Goal: Check status: Check status

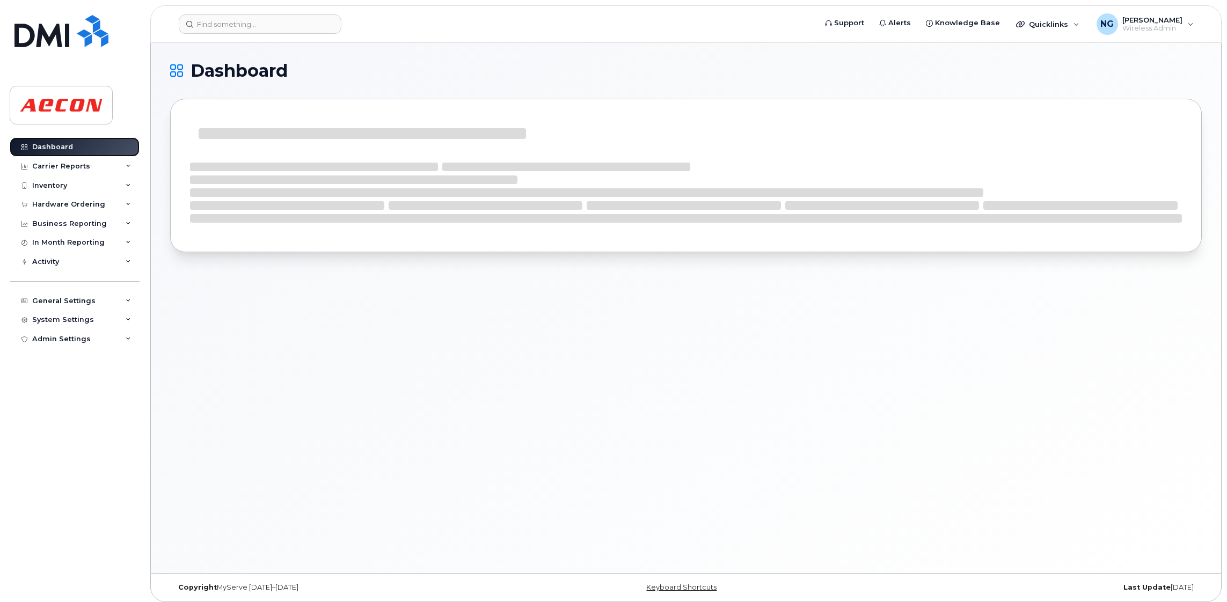
drag, startPoint x: 82, startPoint y: 142, endPoint x: 95, endPoint y: 142, distance: 13.4
click at [82, 142] on link "Dashboard" at bounding box center [75, 146] width 130 height 19
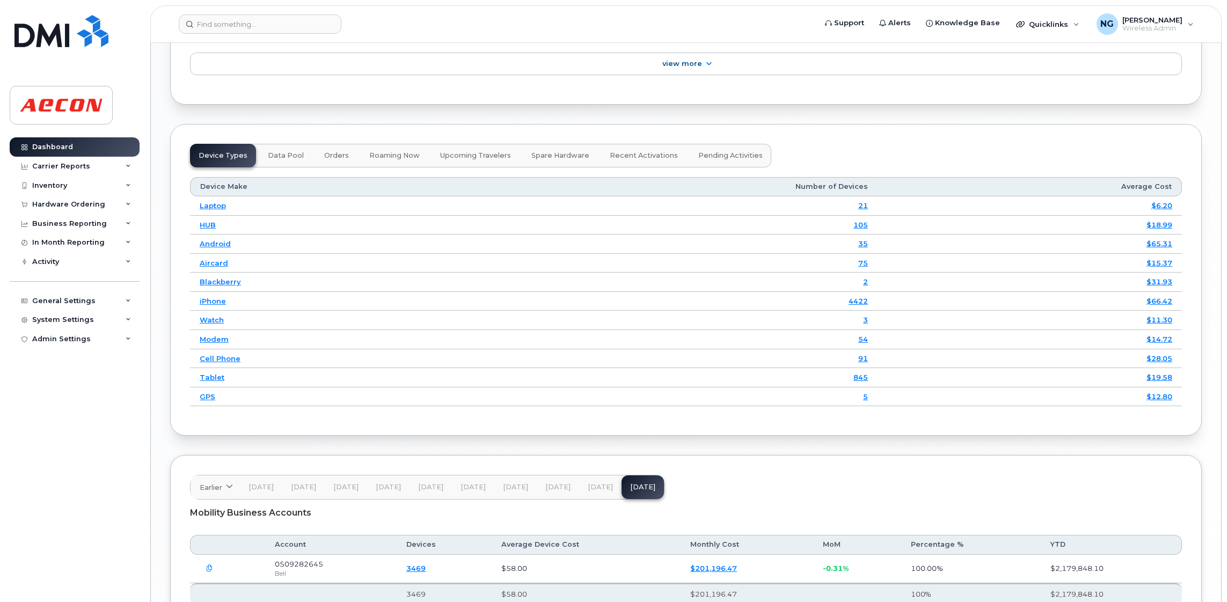
scroll to position [1483, 0]
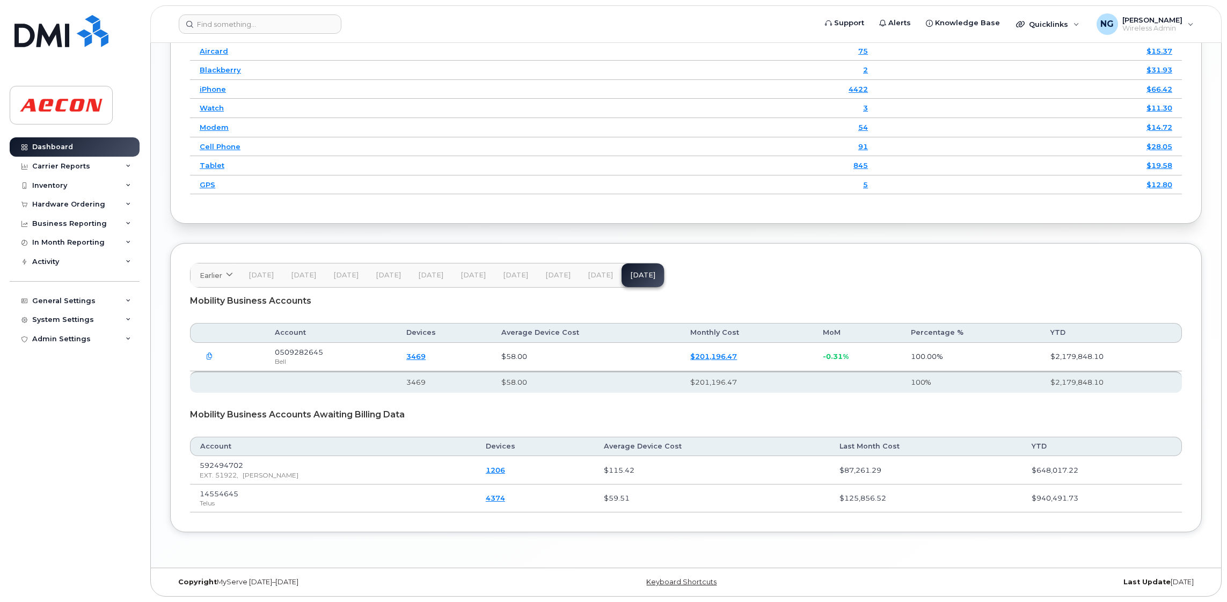
click at [681, 505] on td "$59.51" at bounding box center [711, 499] width 235 height 28
drag, startPoint x: 556, startPoint y: 413, endPoint x: 558, endPoint y: 403, distance: 10.4
click at [557, 410] on div "Mobility Business Accounts Awaiting Billing Data" at bounding box center [686, 415] width 992 height 27
